Goal: Task Accomplishment & Management: Complete application form

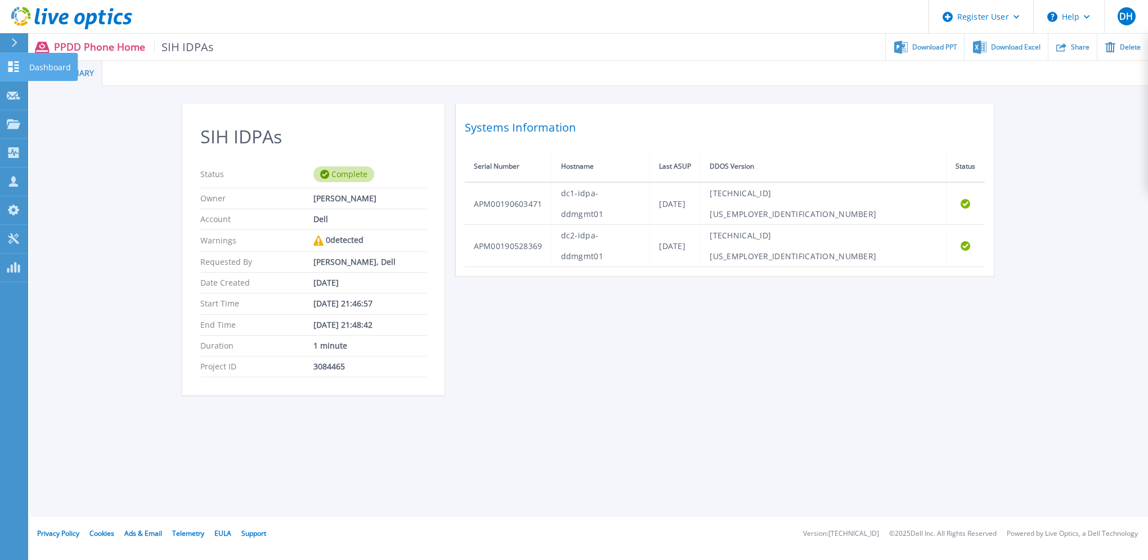
click at [20, 68] on icon at bounding box center [14, 66] width 14 height 11
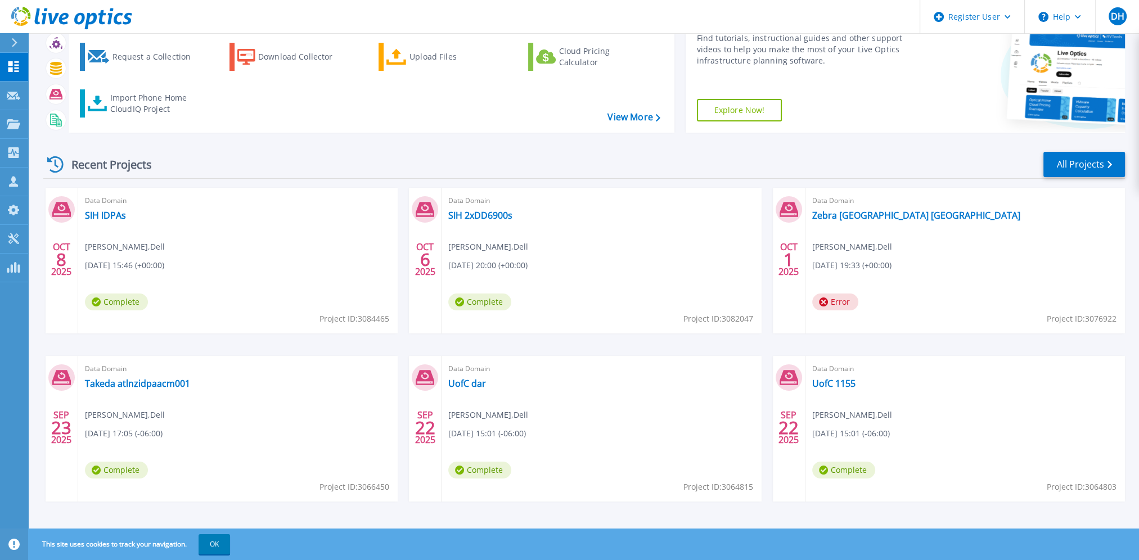
scroll to position [63, 0]
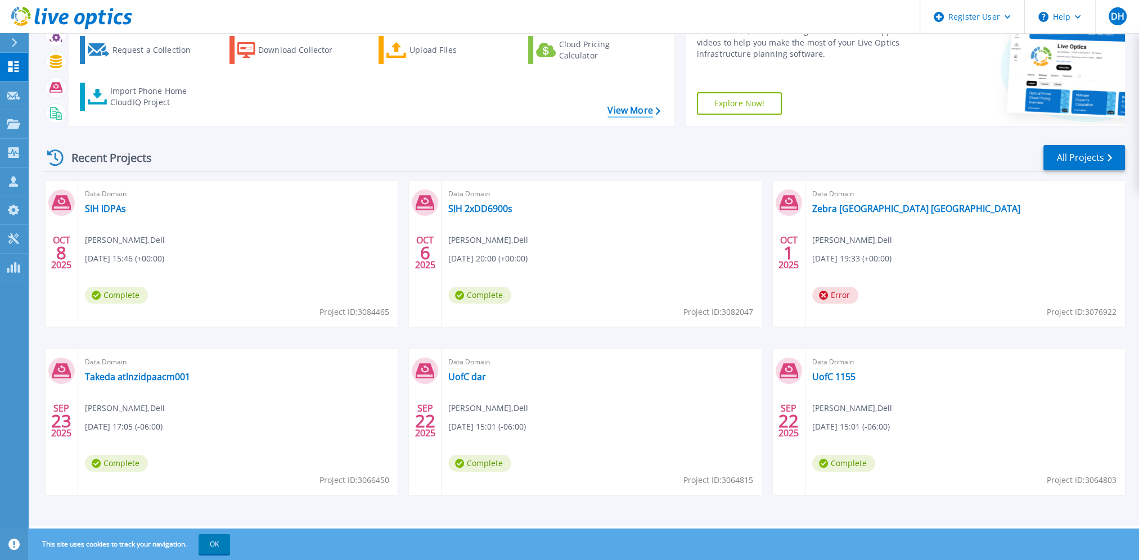
click at [632, 110] on link "View More" at bounding box center [634, 110] width 52 height 11
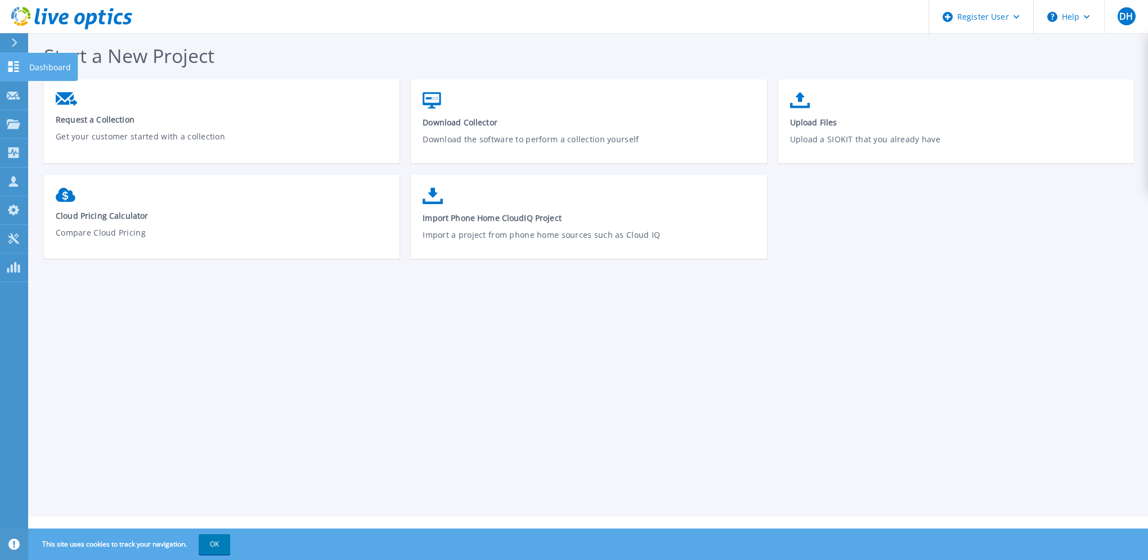
click at [20, 70] on icon at bounding box center [14, 66] width 14 height 11
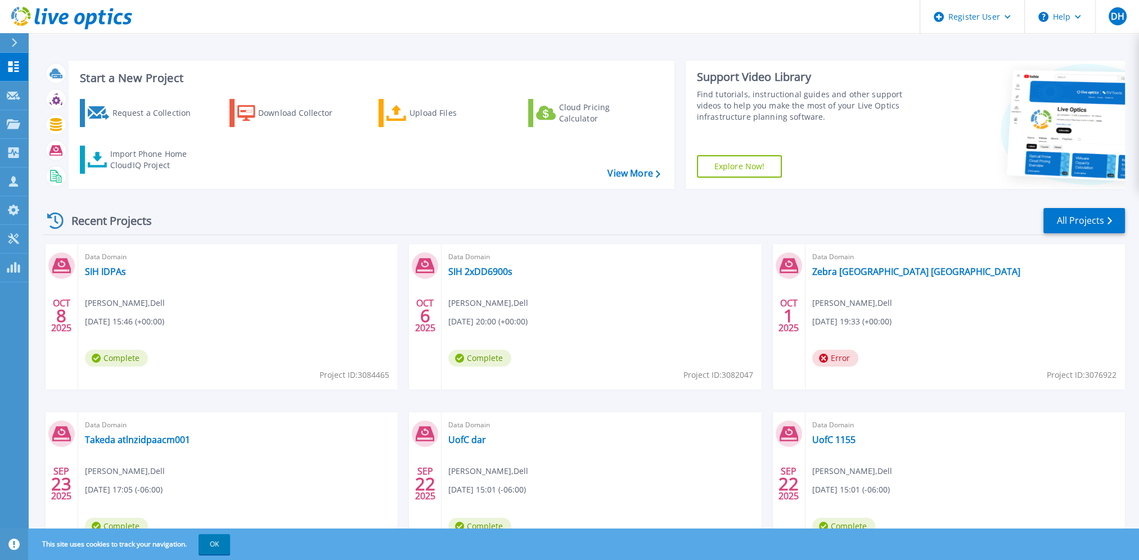
scroll to position [56, 0]
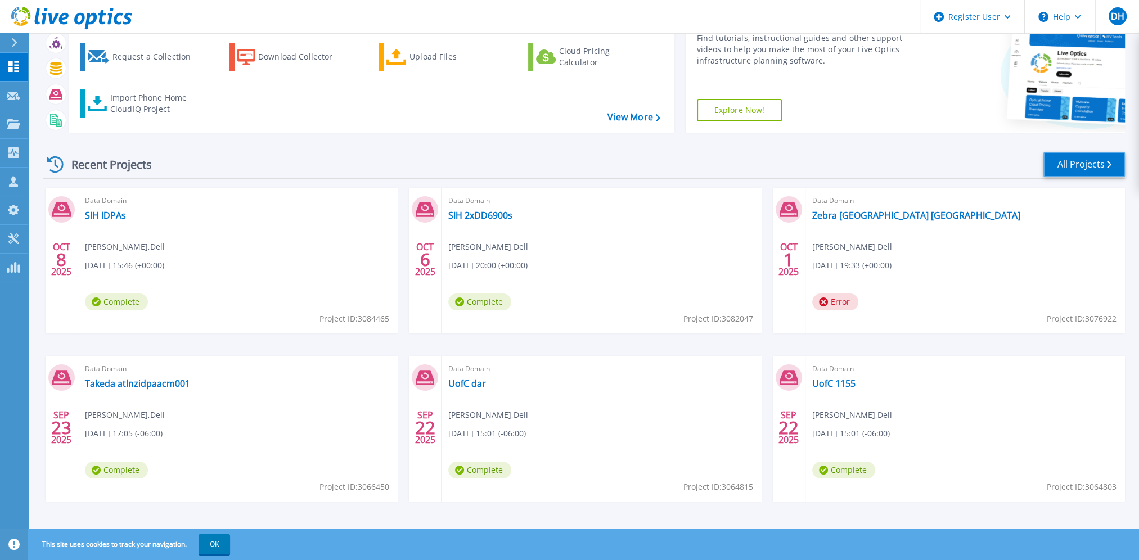
click at [1085, 164] on link "All Projects" at bounding box center [1085, 164] width 82 height 25
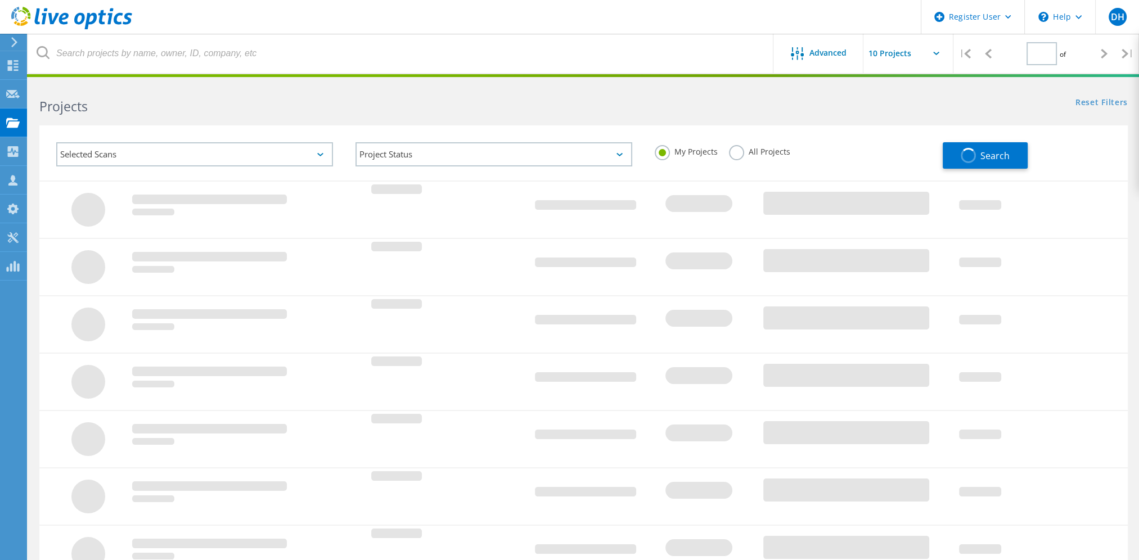
type input "1"
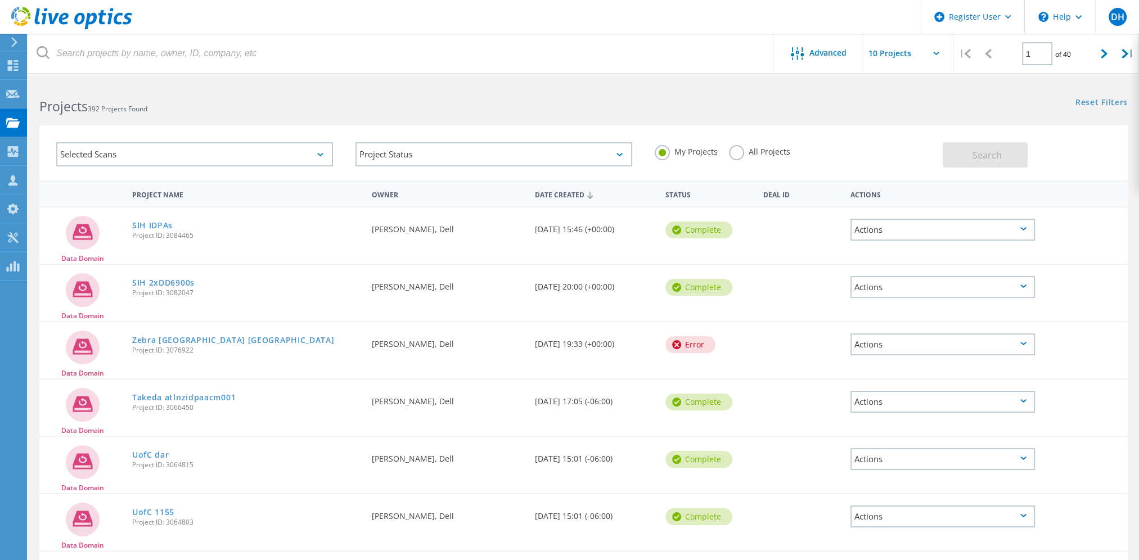
click at [938, 55] on icon at bounding box center [936, 53] width 6 height 3
click at [932, 52] on input "text" at bounding box center [920, 53] width 113 height 39
click at [911, 134] on div "Show 40 Projects" at bounding box center [919, 138] width 111 height 19
type input "Show 40 Projects"
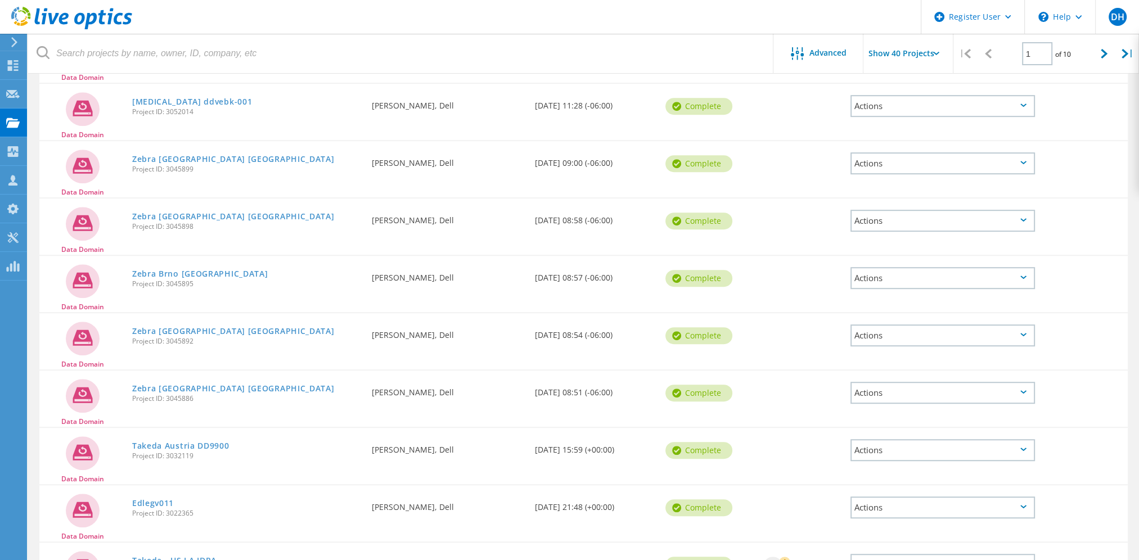
scroll to position [788, 0]
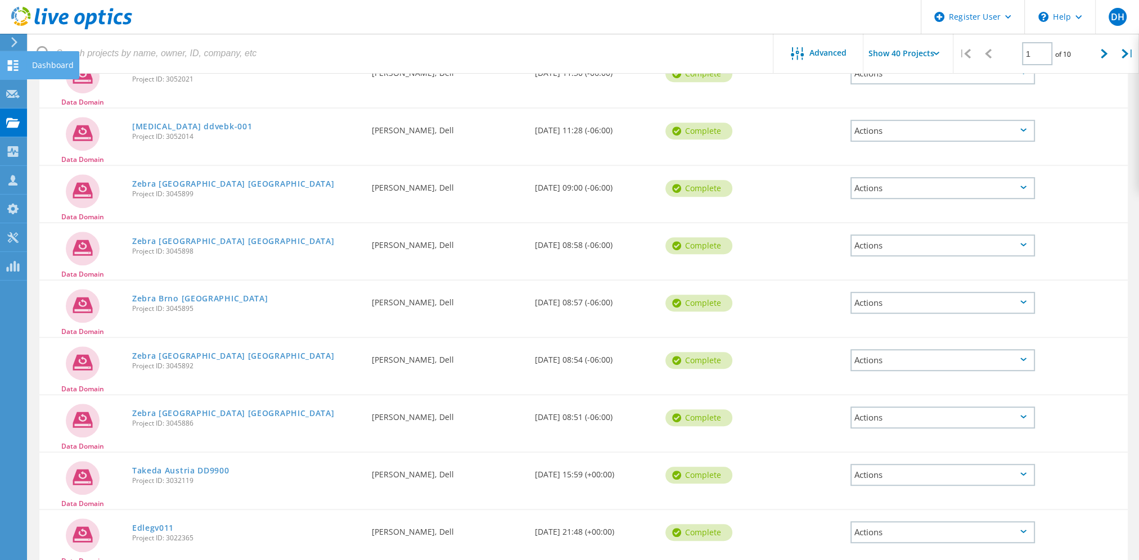
click at [10, 65] on icon at bounding box center [13, 65] width 14 height 11
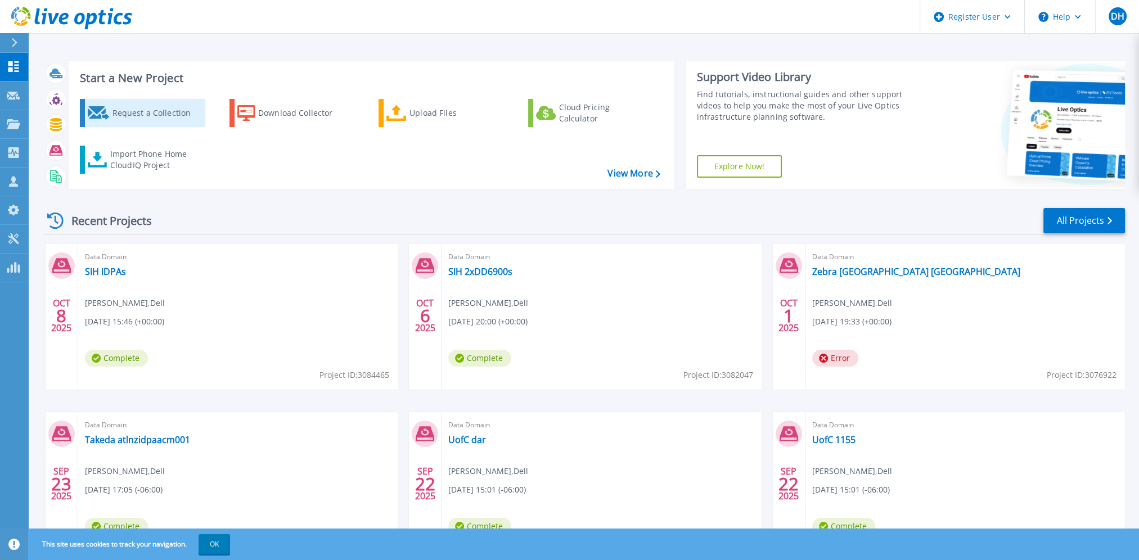
click at [163, 115] on div "Request a Collection" at bounding box center [157, 113] width 90 height 23
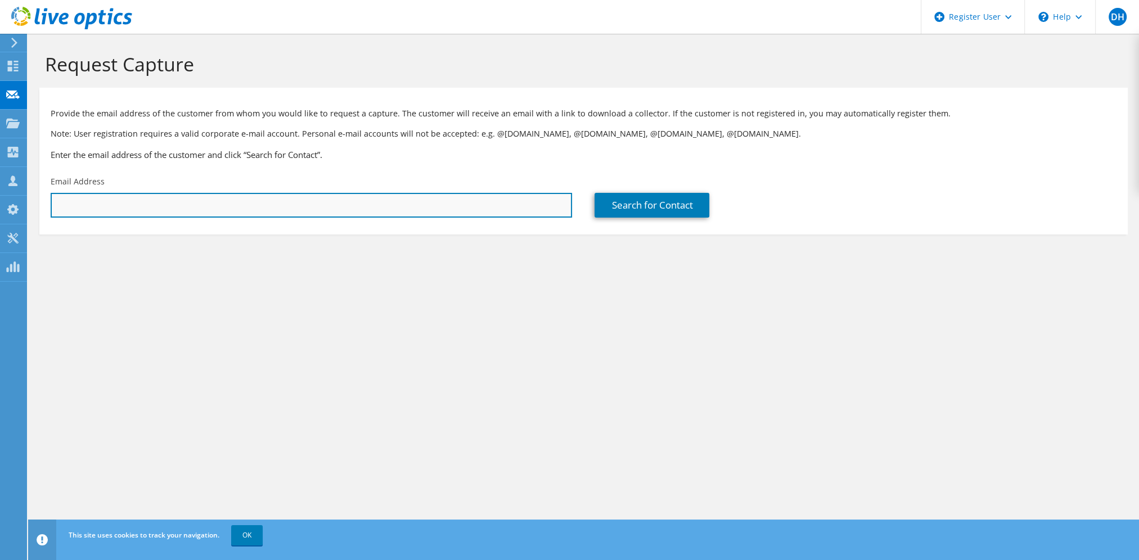
click at [288, 206] on input "text" at bounding box center [312, 205] width 522 height 25
type input "[PERSON_NAME][EMAIL_ADDRESS][PERSON_NAME][DOMAIN_NAME]"
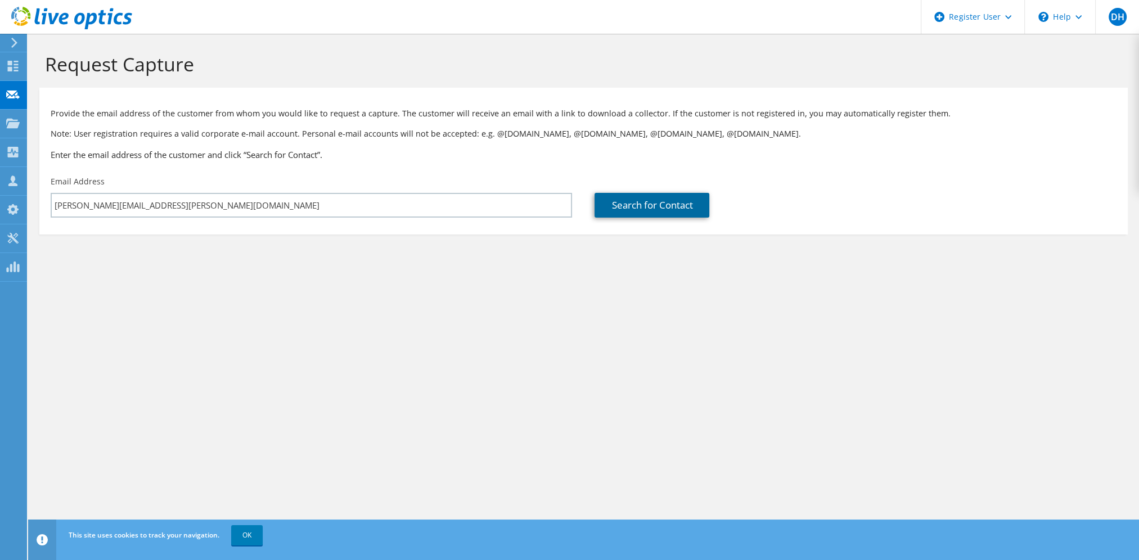
click at [659, 212] on link "Search for Contact" at bounding box center [652, 205] width 115 height 25
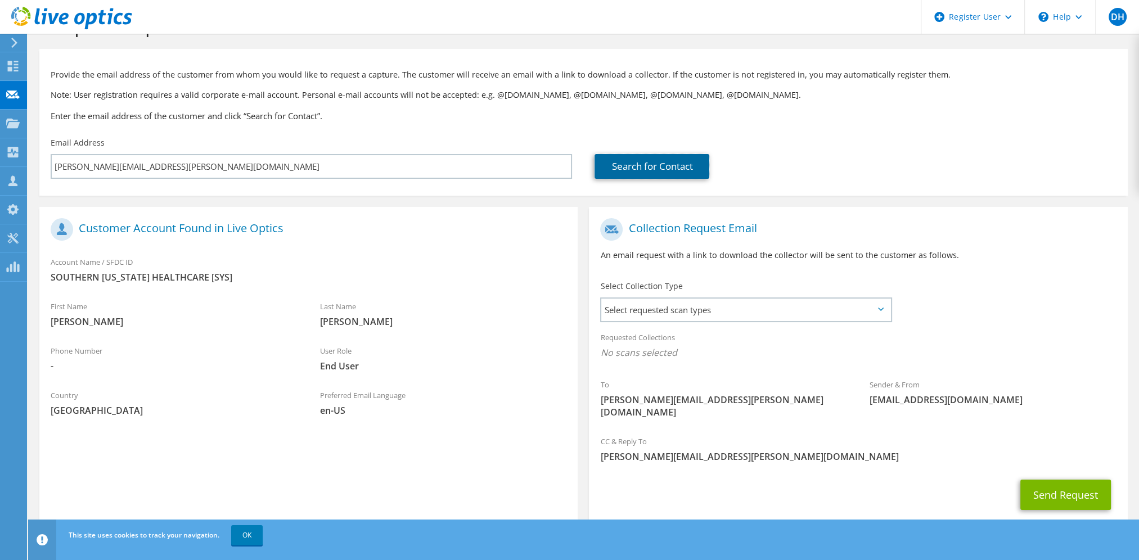
scroll to position [56, 0]
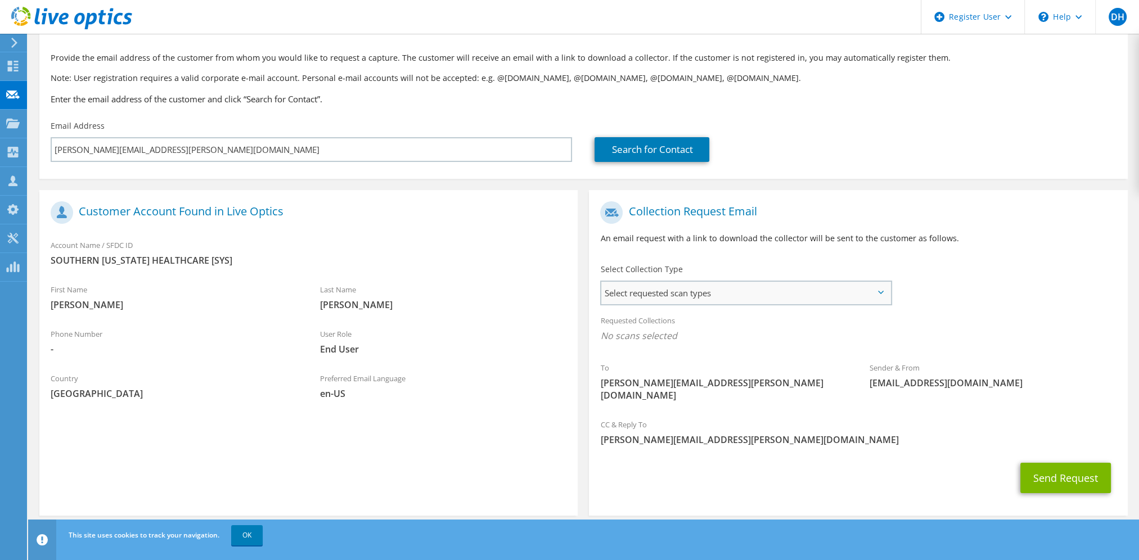
click at [878, 290] on span "Select requested scan types" at bounding box center [745, 293] width 289 height 23
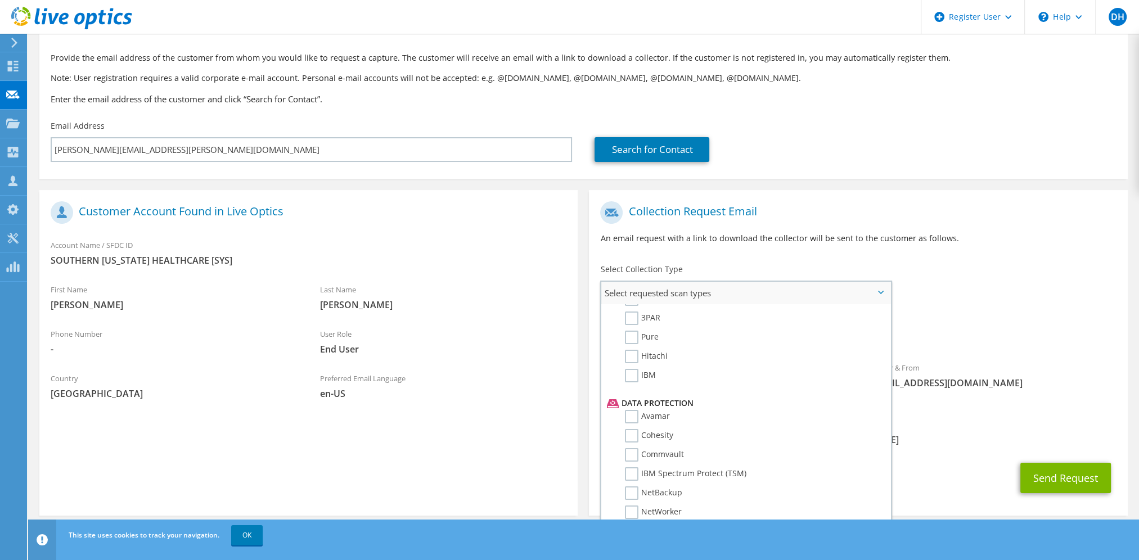
scroll to position [414, 0]
click at [636, 394] on label "Avamar" at bounding box center [647, 401] width 45 height 14
click at [0, 0] on input "Avamar" at bounding box center [0, 0] width 0 height 0
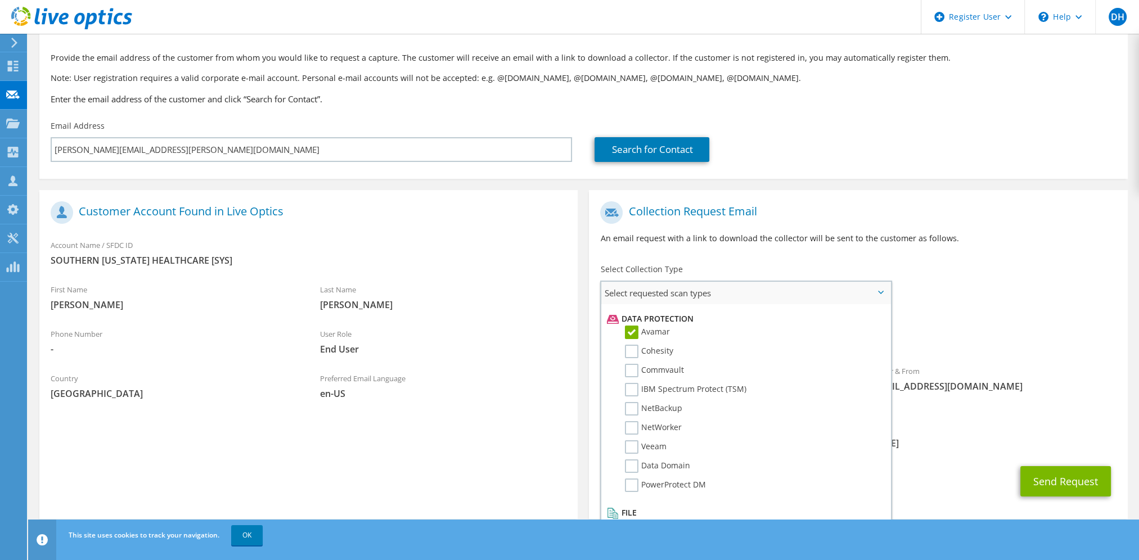
scroll to position [482, 0]
click at [635, 478] on label "PowerProtect DM" at bounding box center [665, 485] width 81 height 14
click at [0, 0] on input "PowerProtect DM" at bounding box center [0, 0] width 0 height 0
click at [918, 306] on div "To [PERSON_NAME][EMAIL_ADDRESS][PERSON_NAME][DOMAIN_NAME] Sender & From [EMAIL_…" at bounding box center [858, 306] width 538 height 221
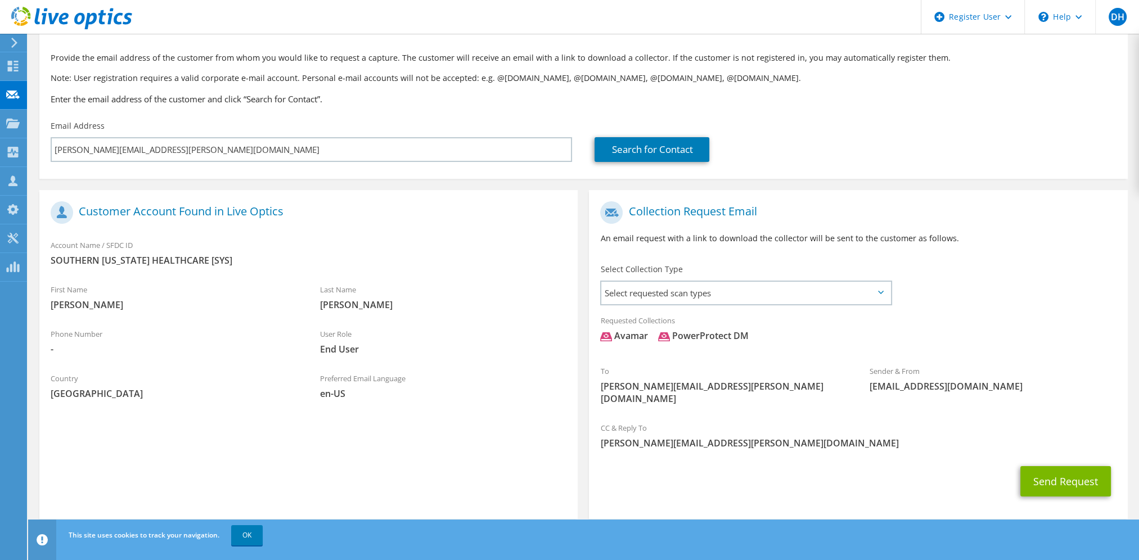
scroll to position [59, 0]
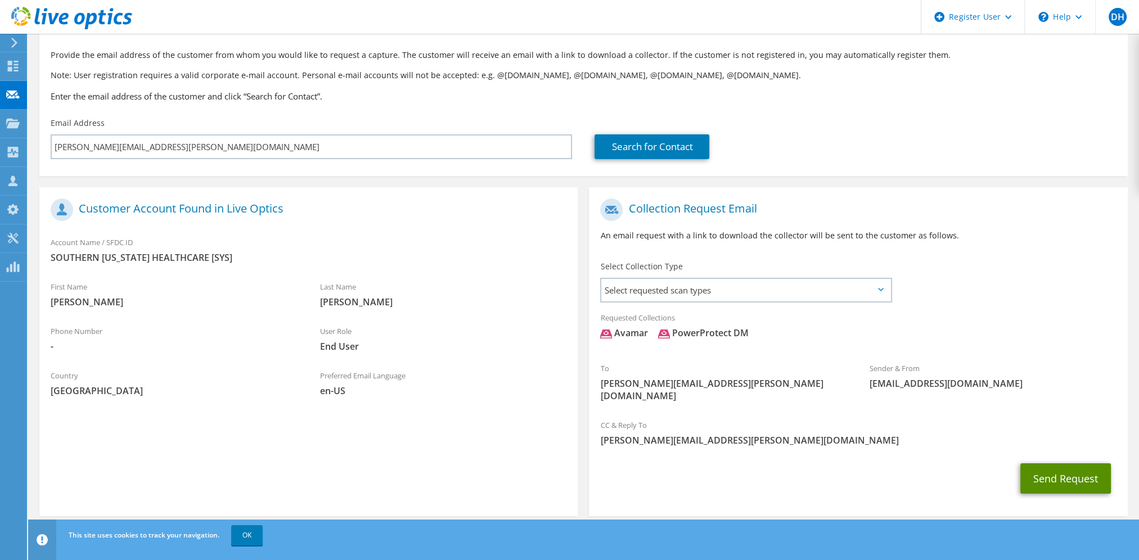
click at [1060, 465] on button "Send Request" at bounding box center [1066, 479] width 91 height 30
